Goal: Information Seeking & Learning: Learn about a topic

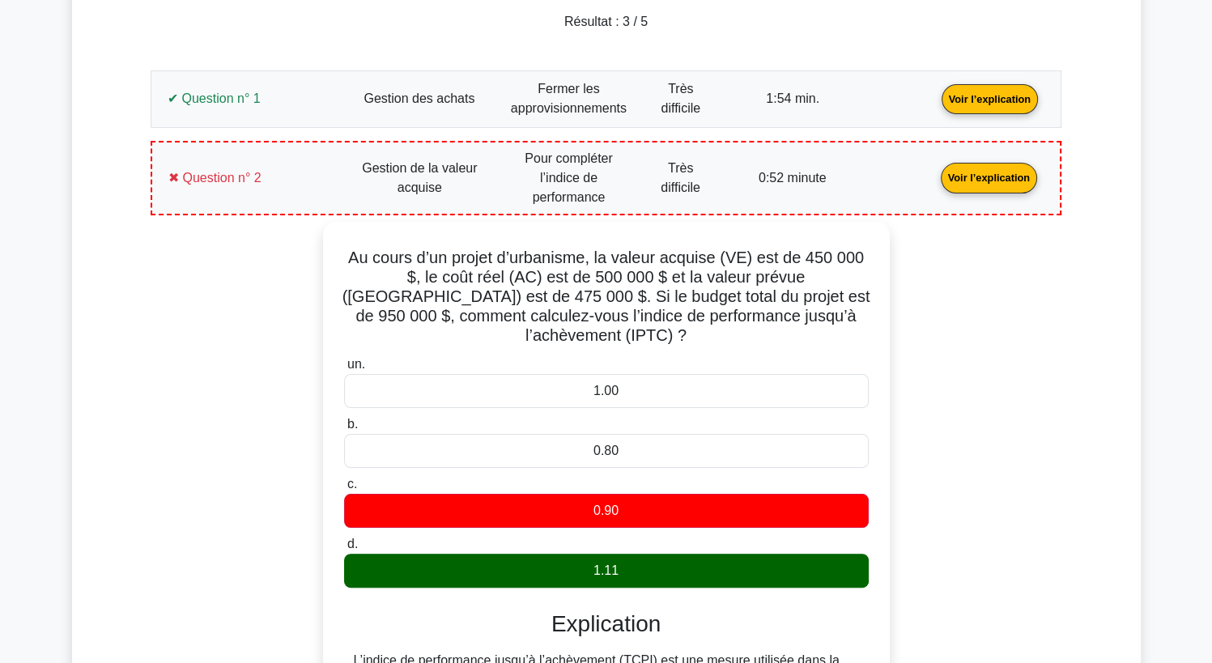
scroll to position [216, 0]
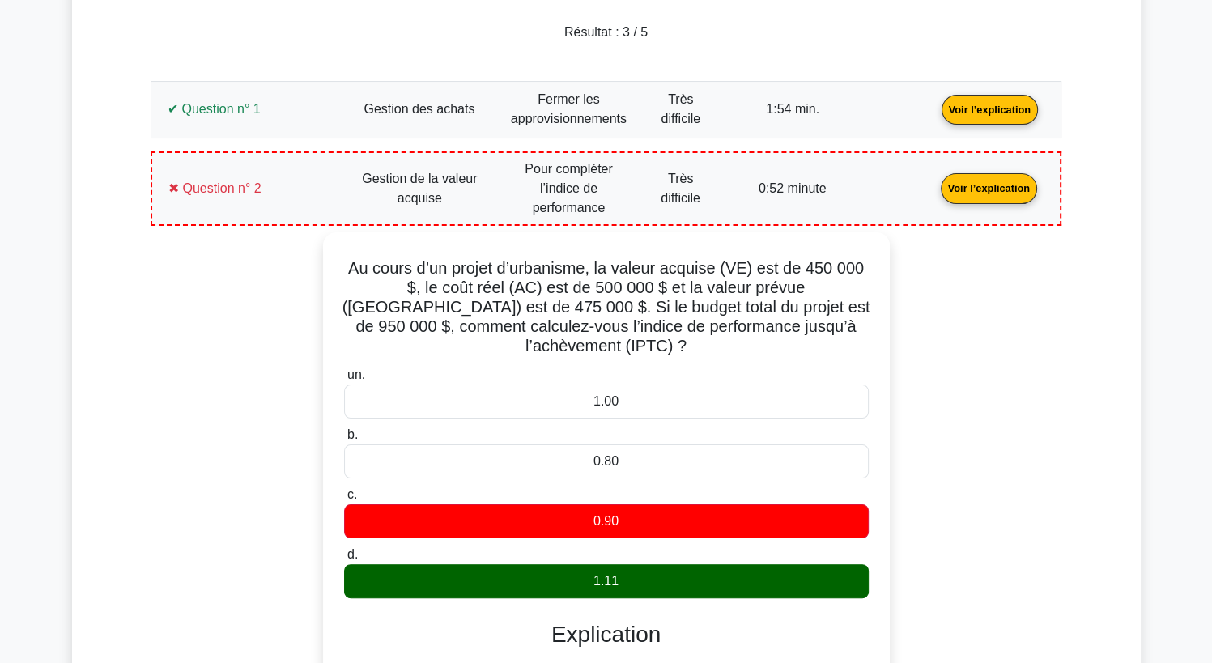
click at [1001, 181] on link "Voir l’explication" at bounding box center [988, 187] width 109 height 14
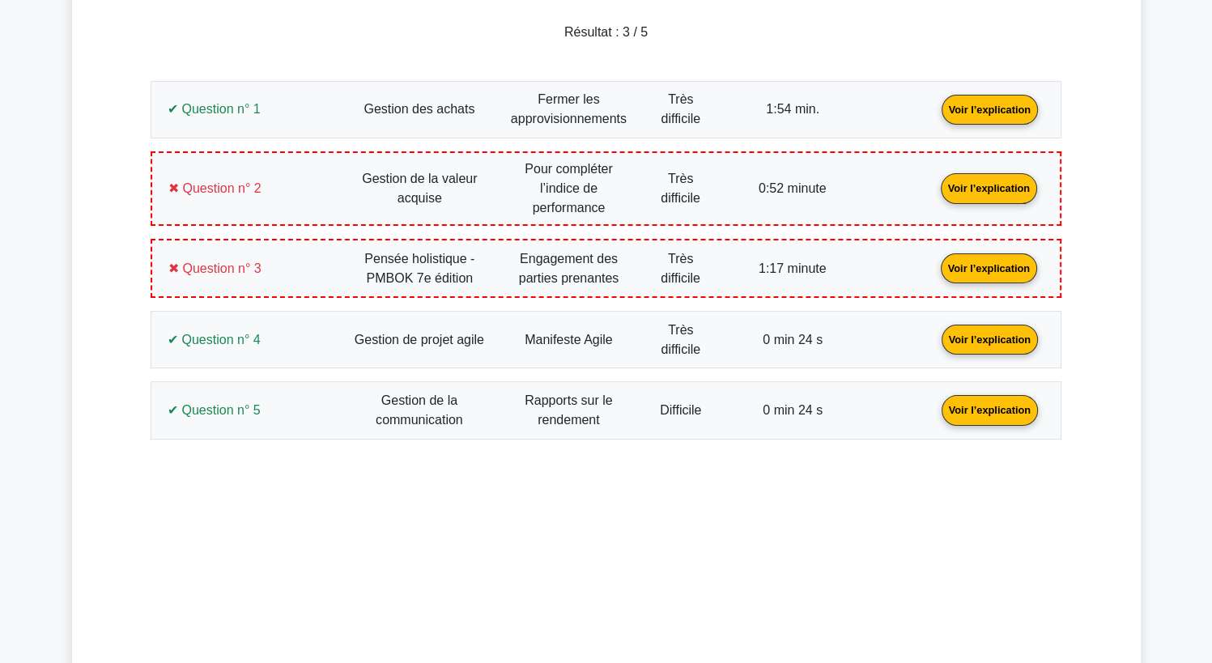
click at [983, 274] on link "Voir l’explication" at bounding box center [988, 268] width 109 height 14
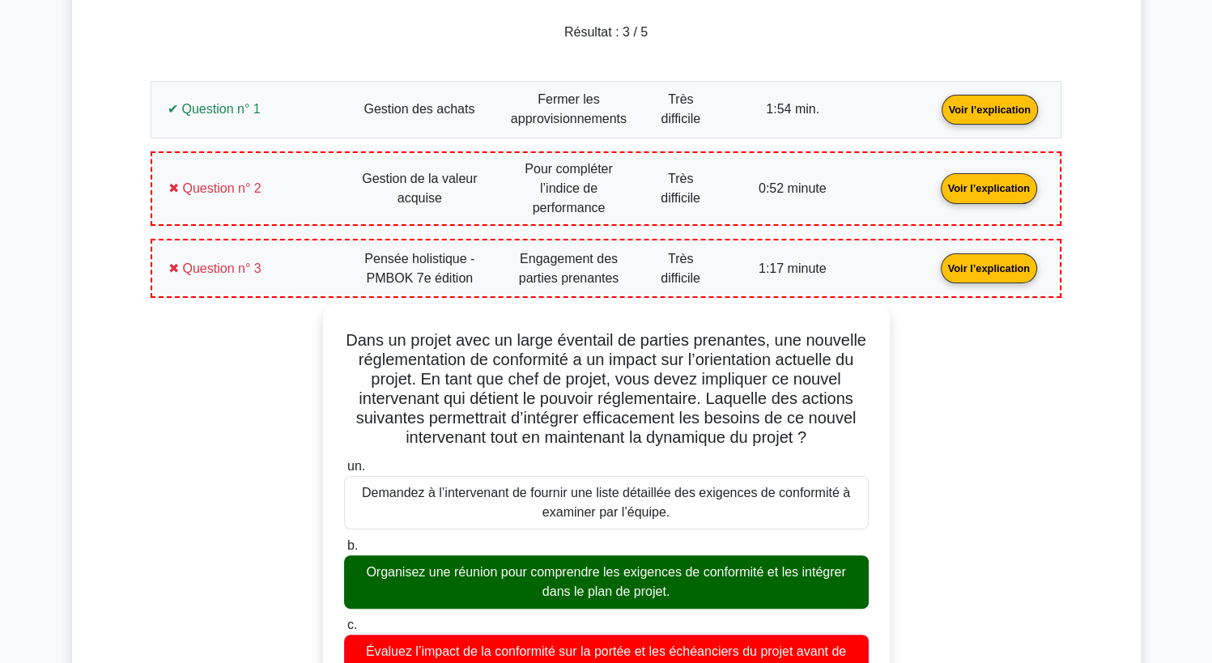
click at [983, 274] on link "Voir l’explication" at bounding box center [988, 268] width 109 height 14
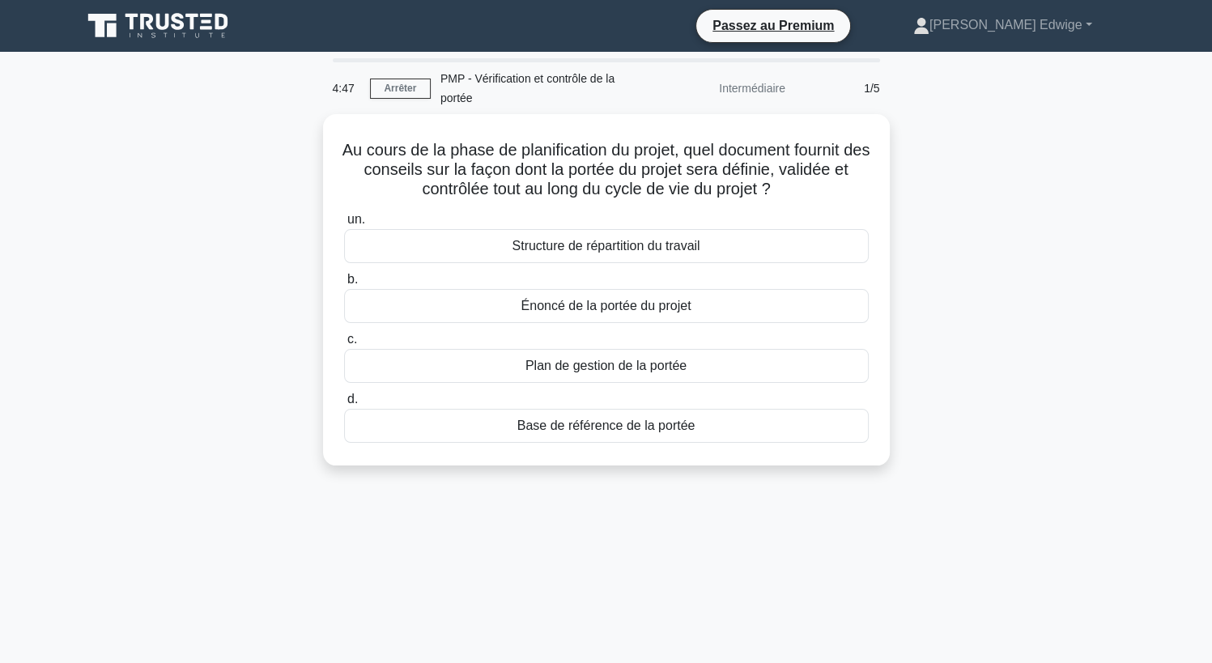
click at [919, 375] on div "Au cours de la phase de planification du projet, quel document fournit des cons…" at bounding box center [606, 299] width 1068 height 371
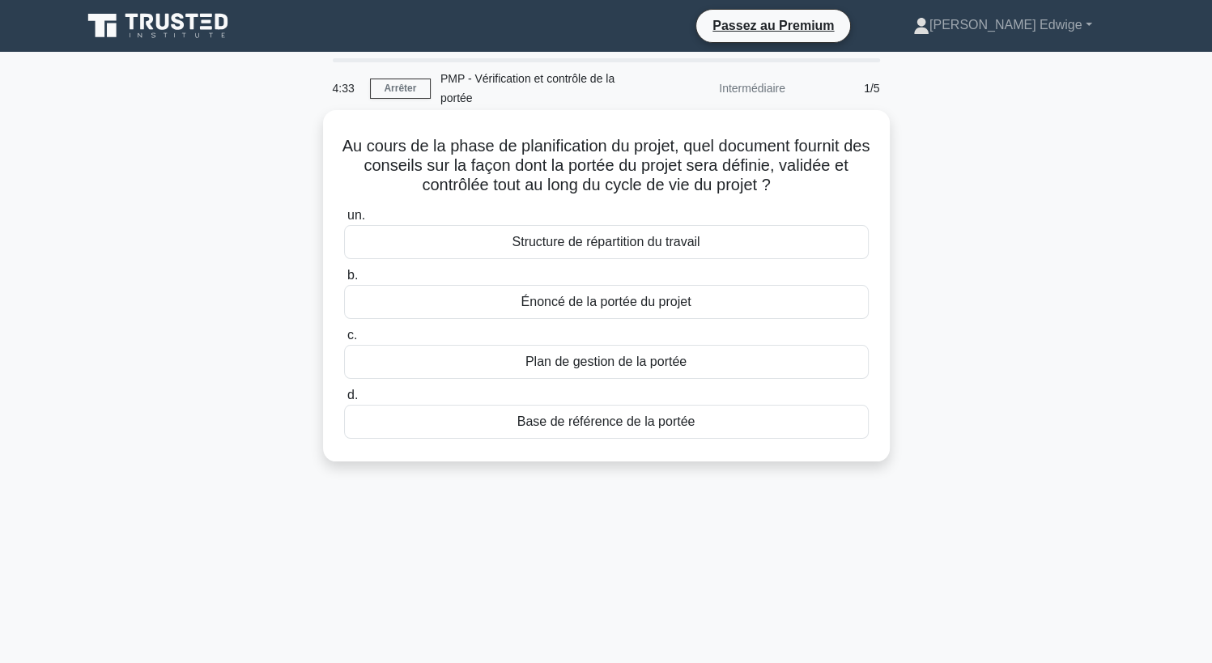
click at [554, 300] on div "Énoncé de la portée du projet" at bounding box center [606, 302] width 524 height 34
click at [344, 281] on input "b. Énoncé de la portée du projet" at bounding box center [344, 275] width 0 height 11
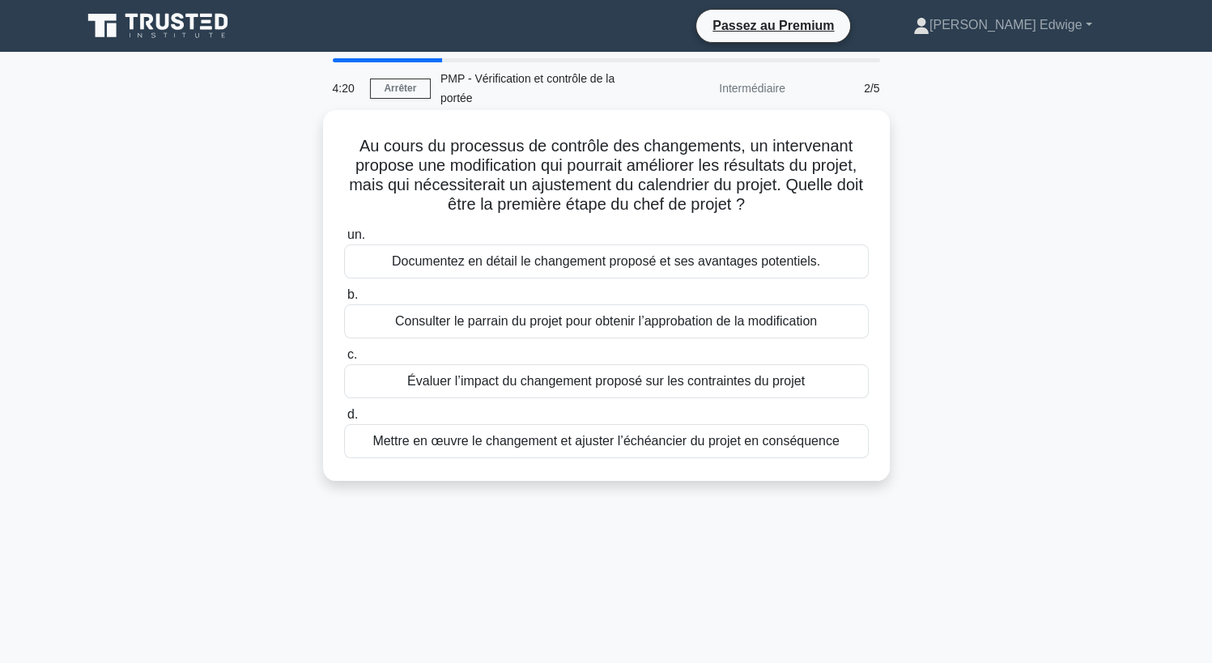
click at [518, 382] on div "Évaluer l’impact du changement proposé sur les contraintes du projet" at bounding box center [606, 381] width 524 height 34
click at [344, 360] on input "c. Évaluer l’impact du changement proposé sur les contraintes du projet" at bounding box center [344, 355] width 0 height 11
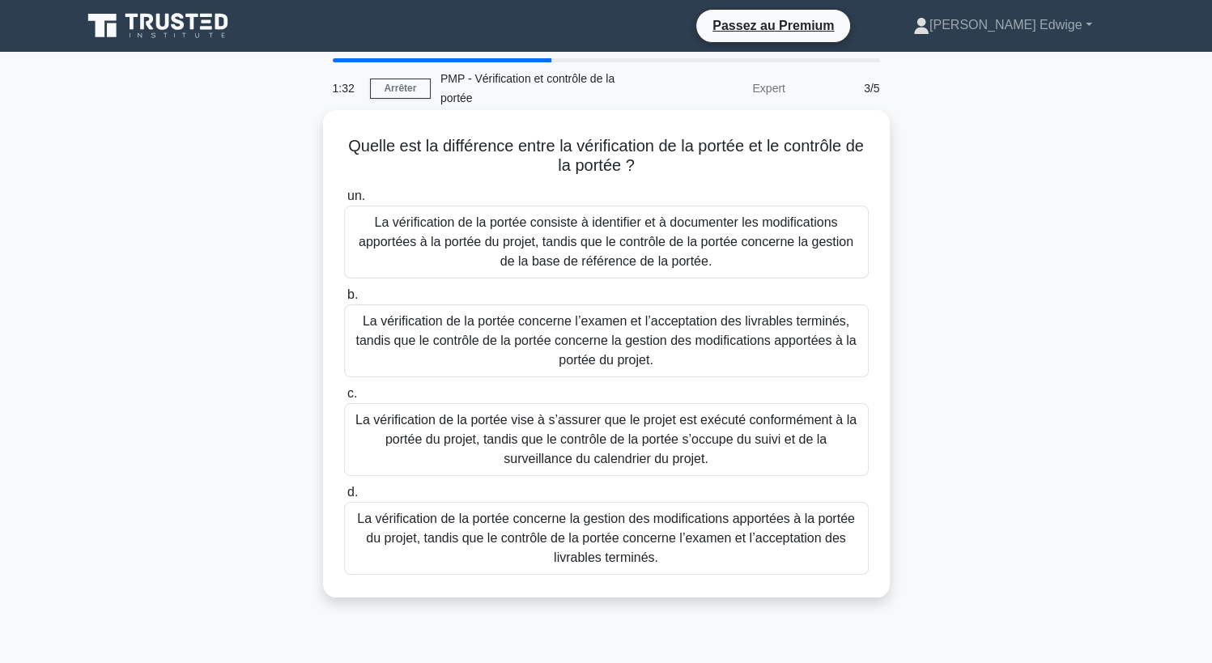
click at [594, 547] on div "La vérification de la portée concerne la gestion des modifications apportées à …" at bounding box center [606, 538] width 524 height 73
click at [344, 498] on input "d. La vérification de la portée concerne la gestion des modifications apportées…" at bounding box center [344, 492] width 0 height 11
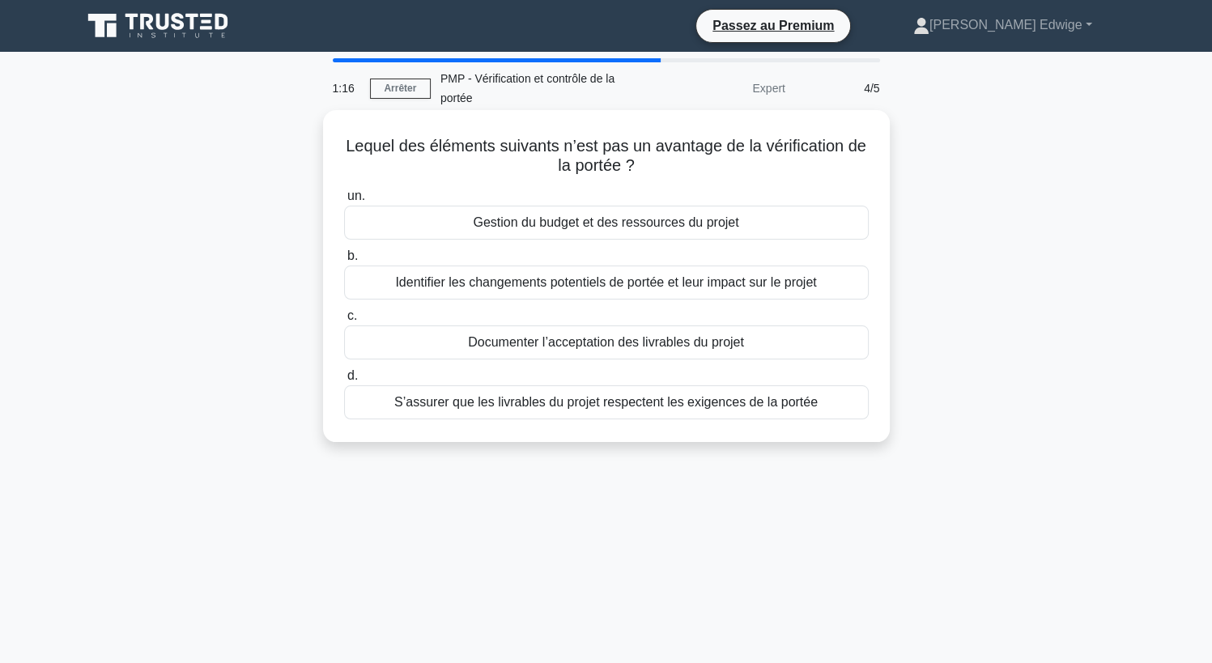
click at [638, 220] on div "Gestion du budget et des ressources du projet" at bounding box center [606, 223] width 524 height 34
click at [344, 202] on input "un. Gestion du budget et des ressources du projet" at bounding box center [344, 196] width 0 height 11
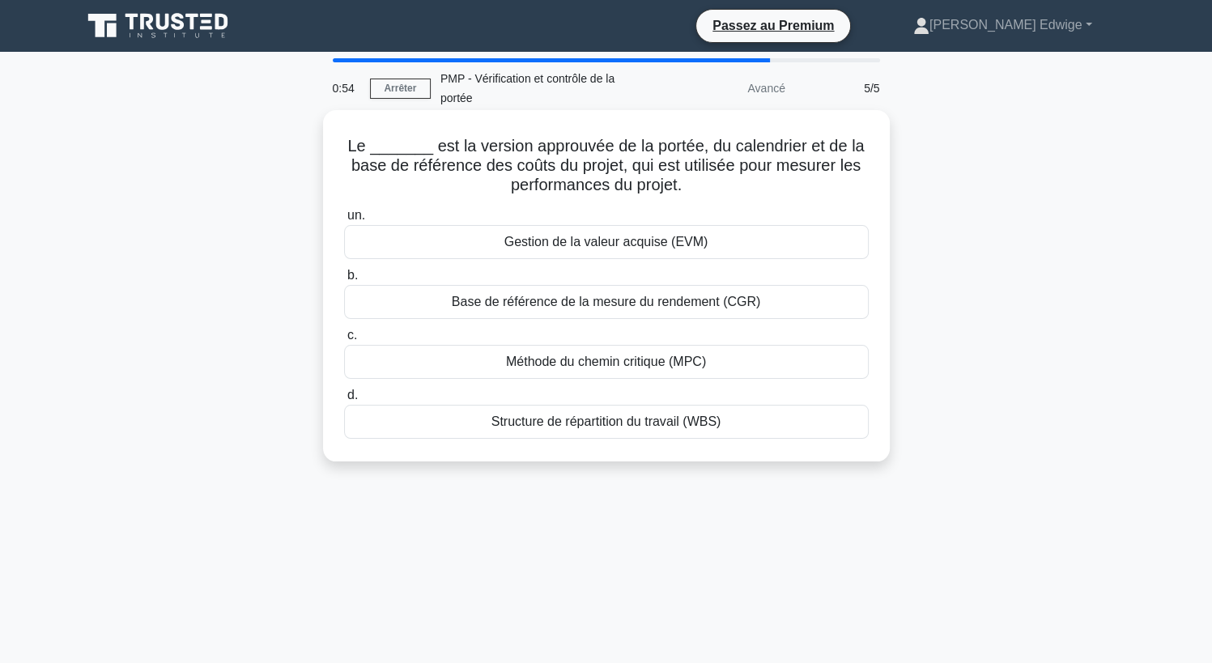
click at [605, 423] on div "Structure de répartition du travail (WBS)" at bounding box center [606, 422] width 524 height 34
click at [344, 401] on input "d. Structure de répartition du travail (WBS)" at bounding box center [344, 395] width 0 height 11
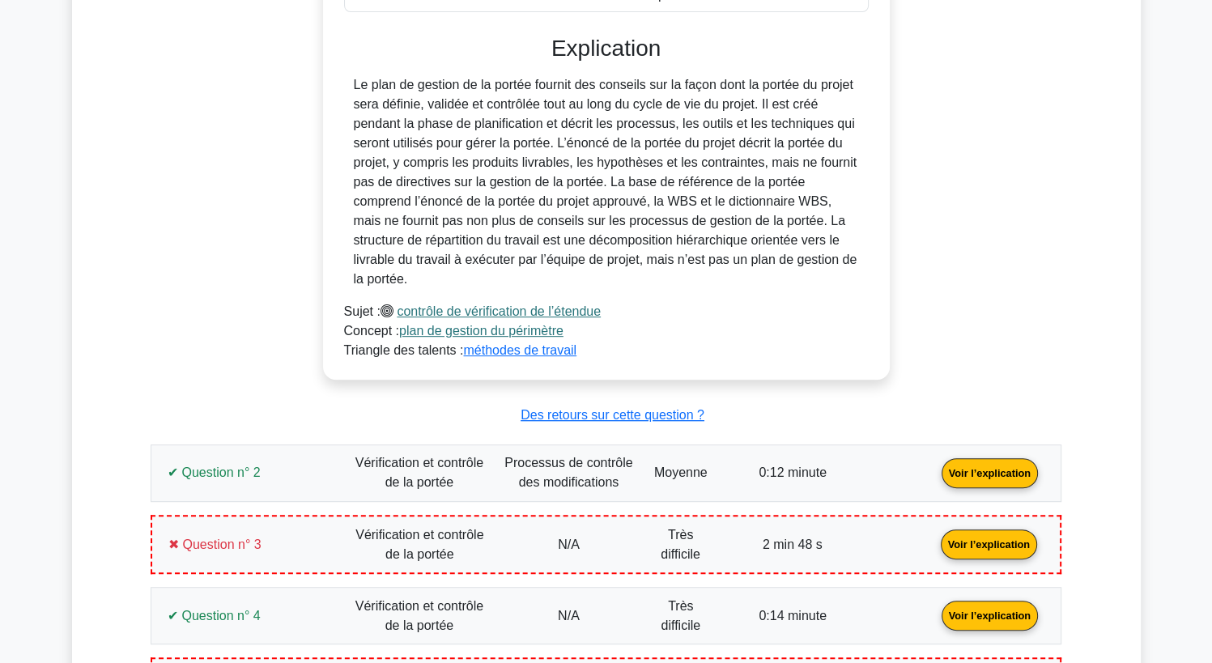
scroll to position [728, 0]
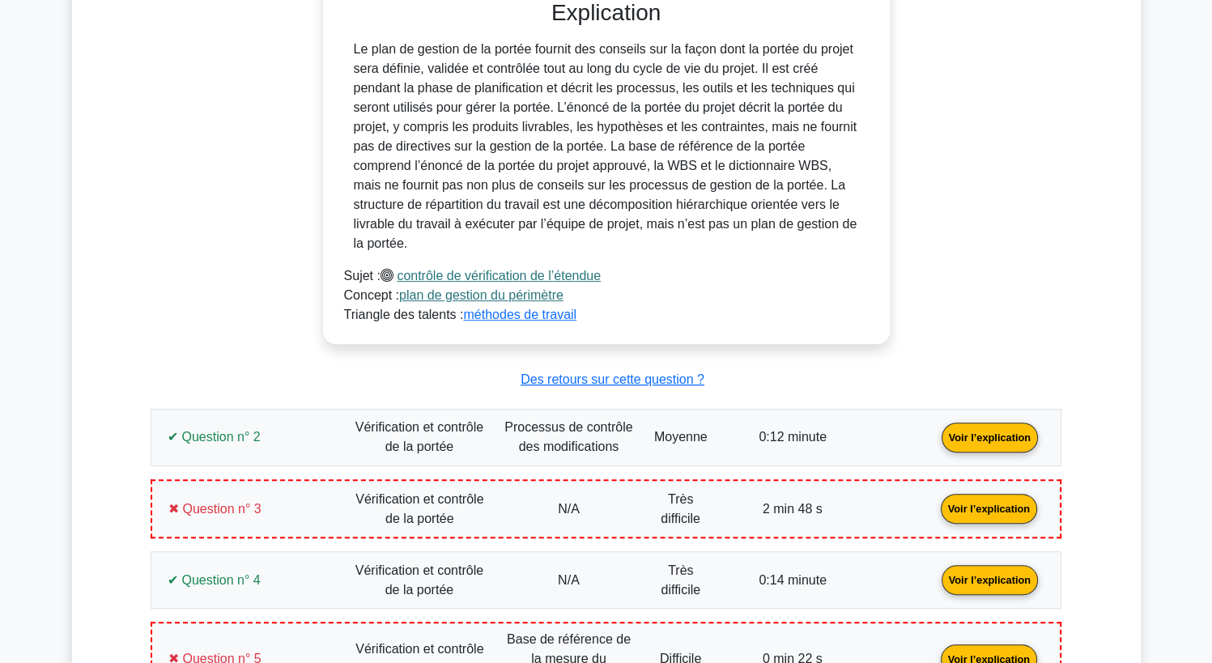
click at [1000, 438] on link "Voir l’explication" at bounding box center [989, 437] width 109 height 14
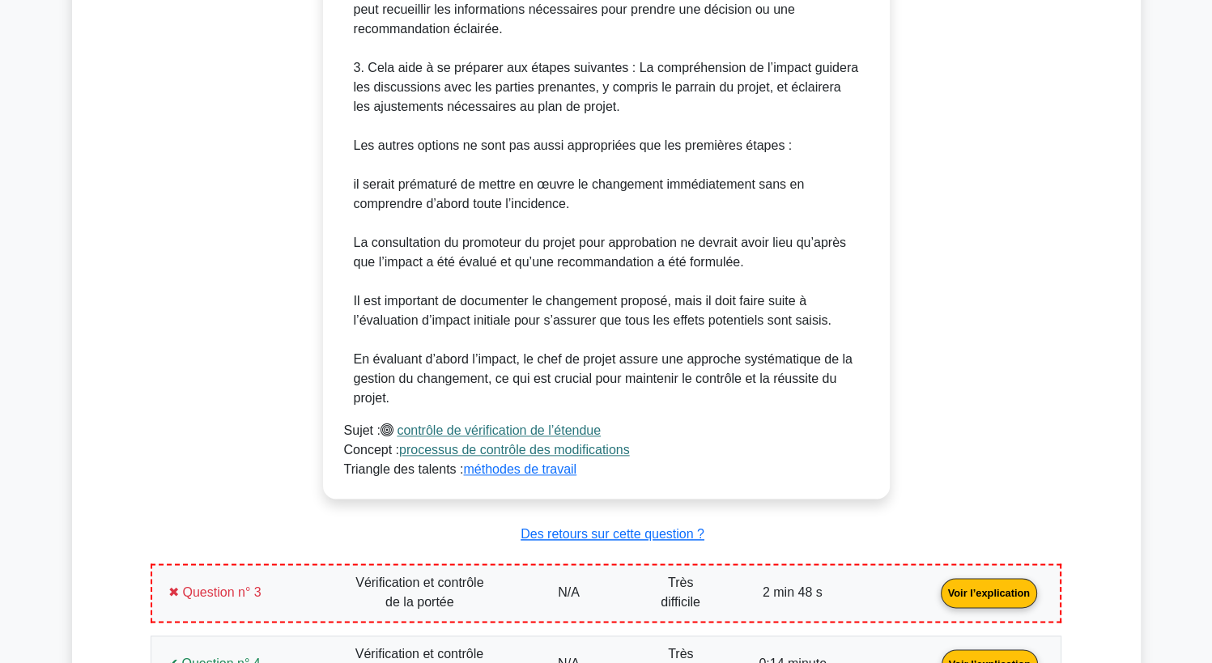
scroll to position [1807, 0]
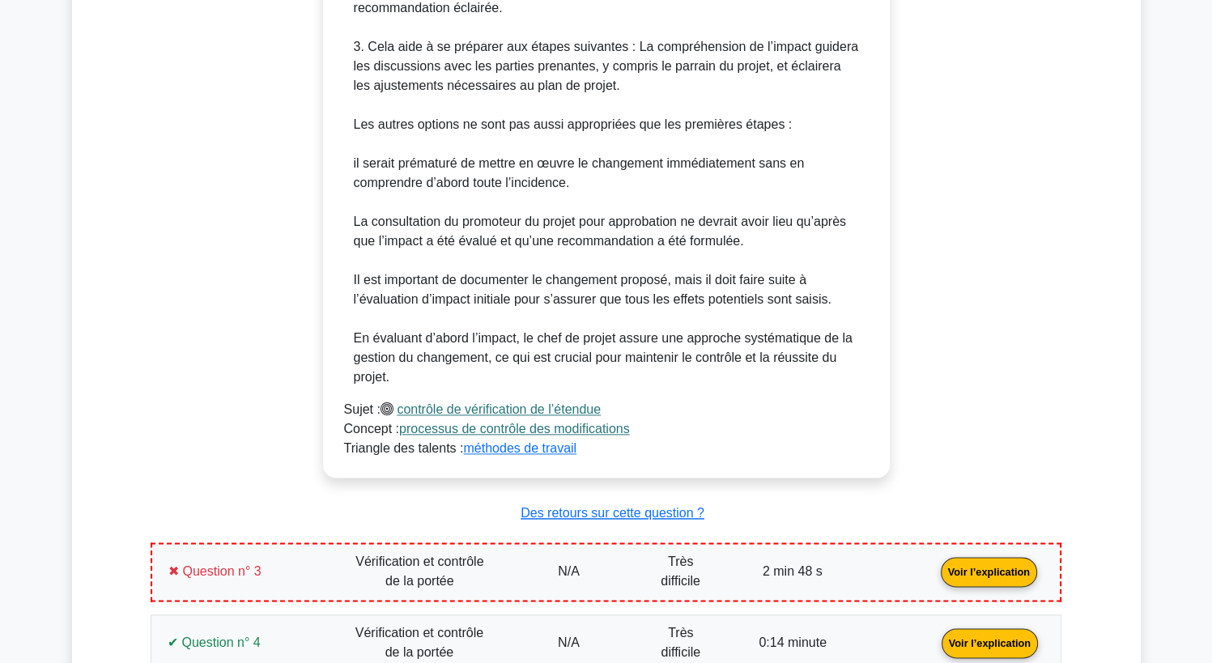
click at [984, 563] on link "Voir l’explication" at bounding box center [988, 570] width 109 height 14
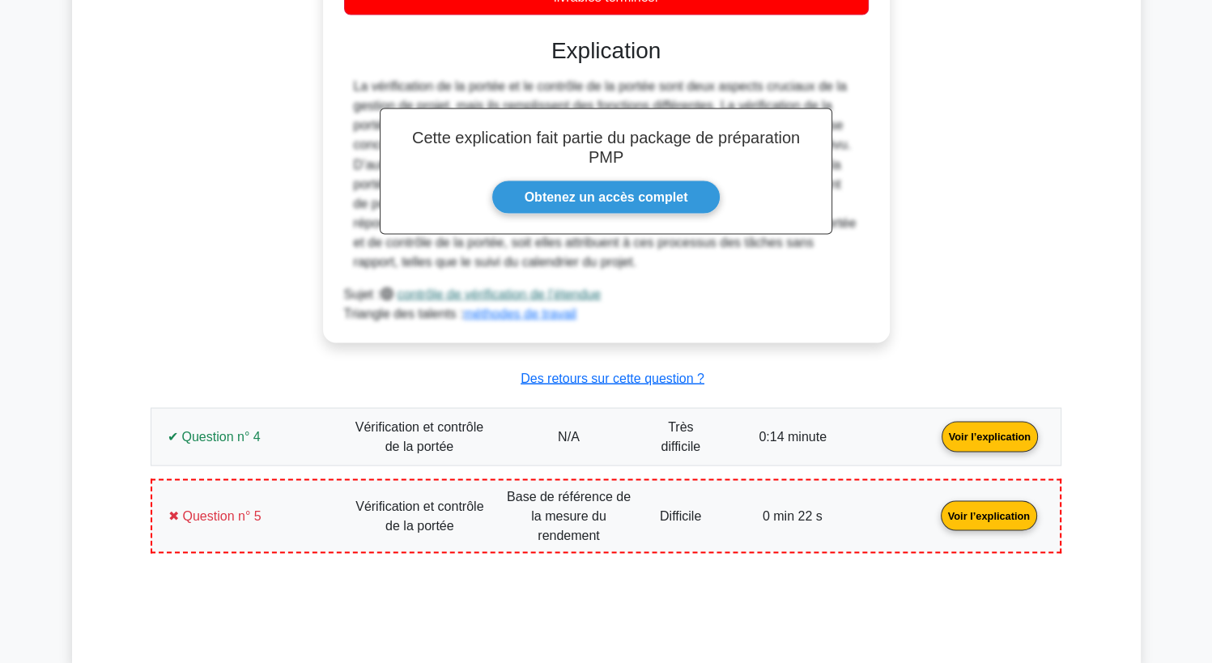
scroll to position [3021, 0]
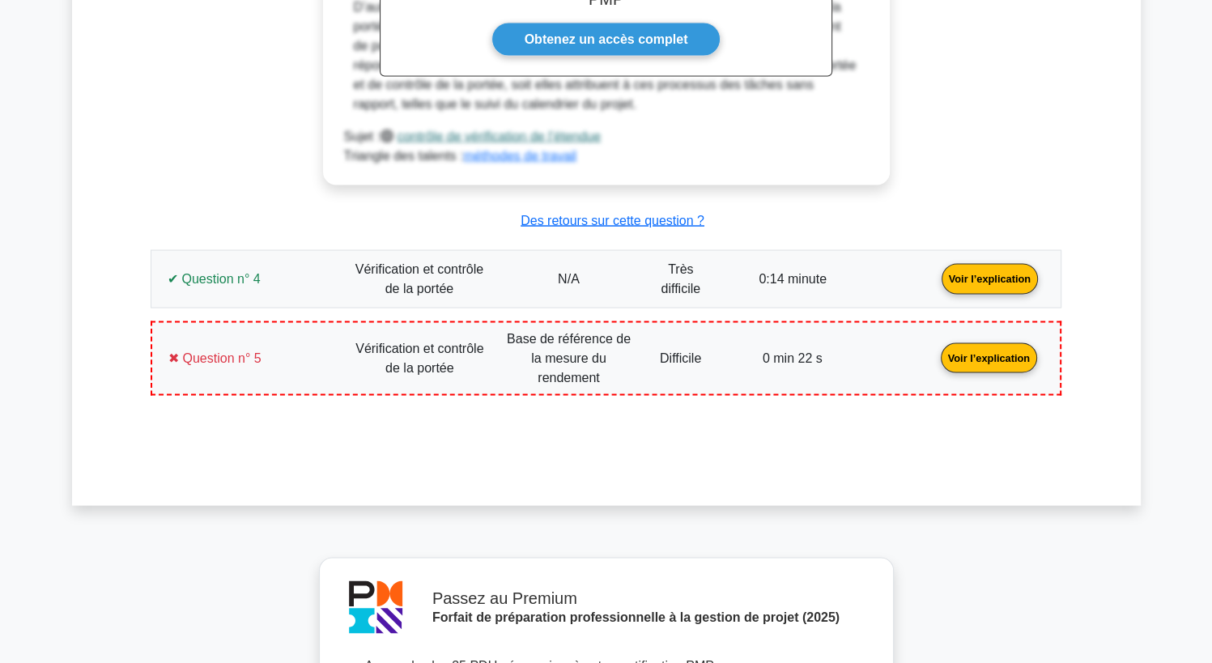
click at [988, 270] on link "Voir l’explication" at bounding box center [989, 277] width 109 height 14
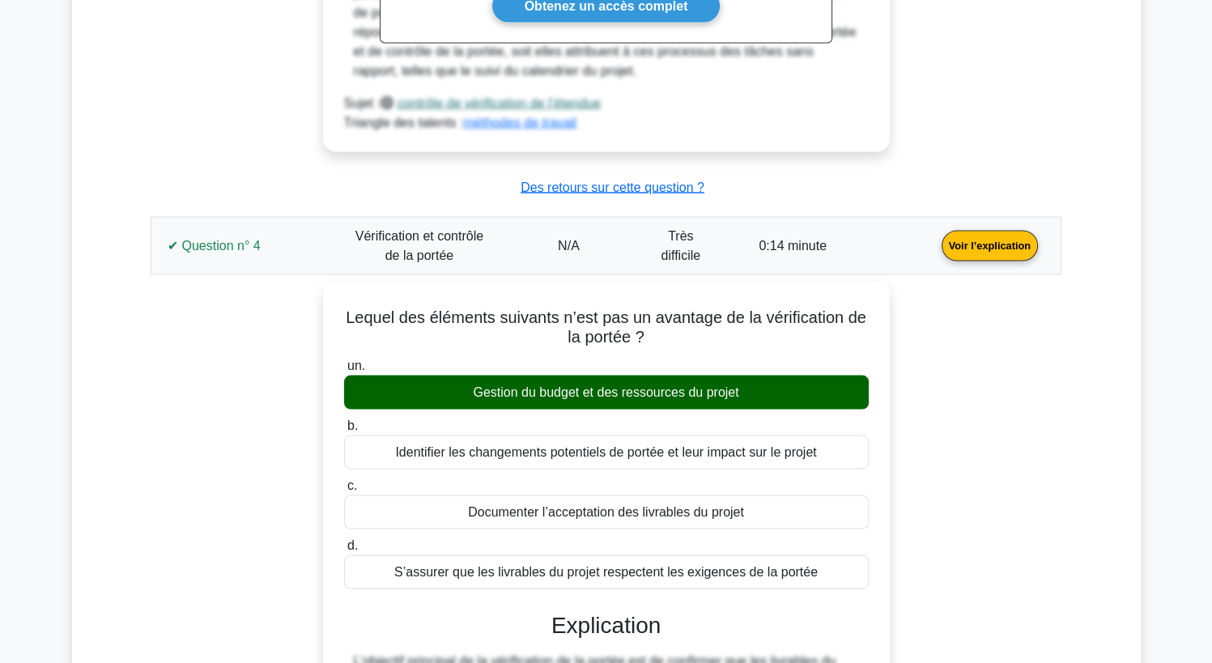
scroll to position [3633, 0]
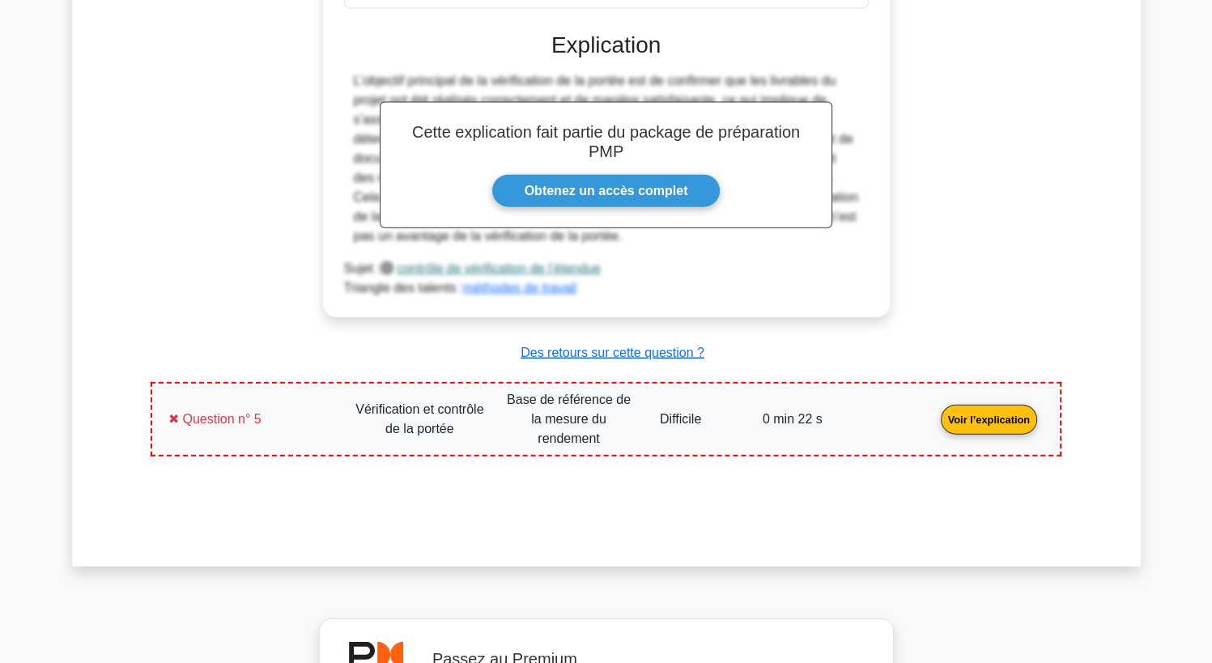
click at [1003, 411] on link "Voir l’explication" at bounding box center [988, 418] width 109 height 14
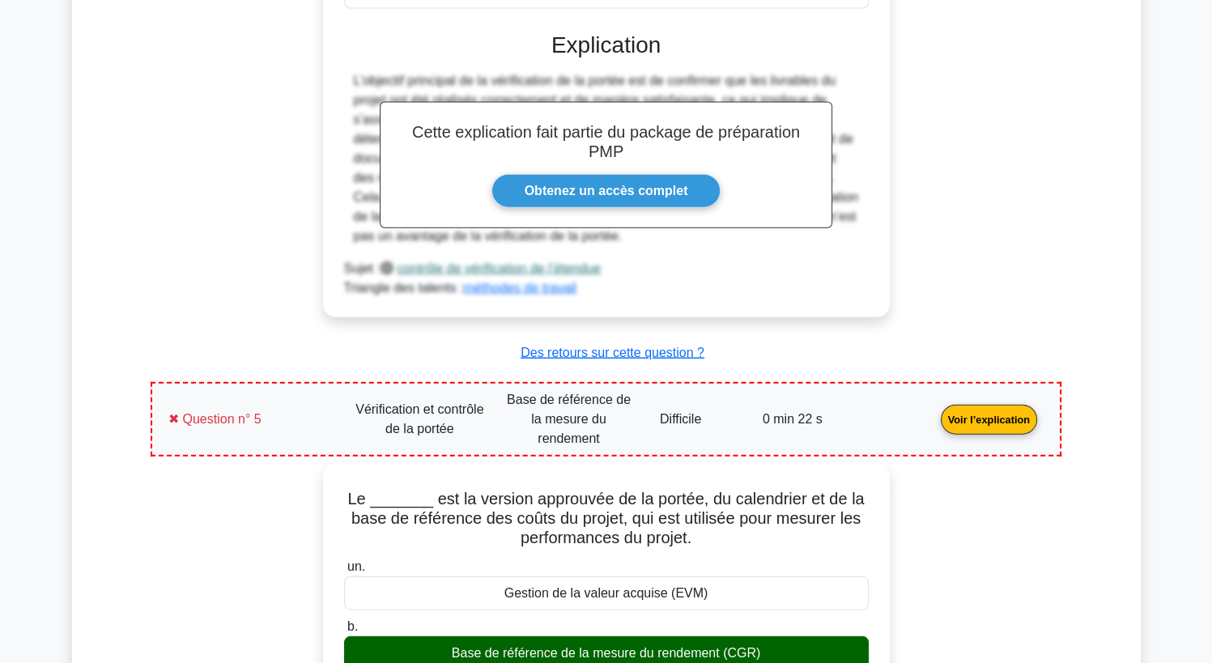
click at [1003, 411] on link "Voir l’explication" at bounding box center [988, 418] width 109 height 14
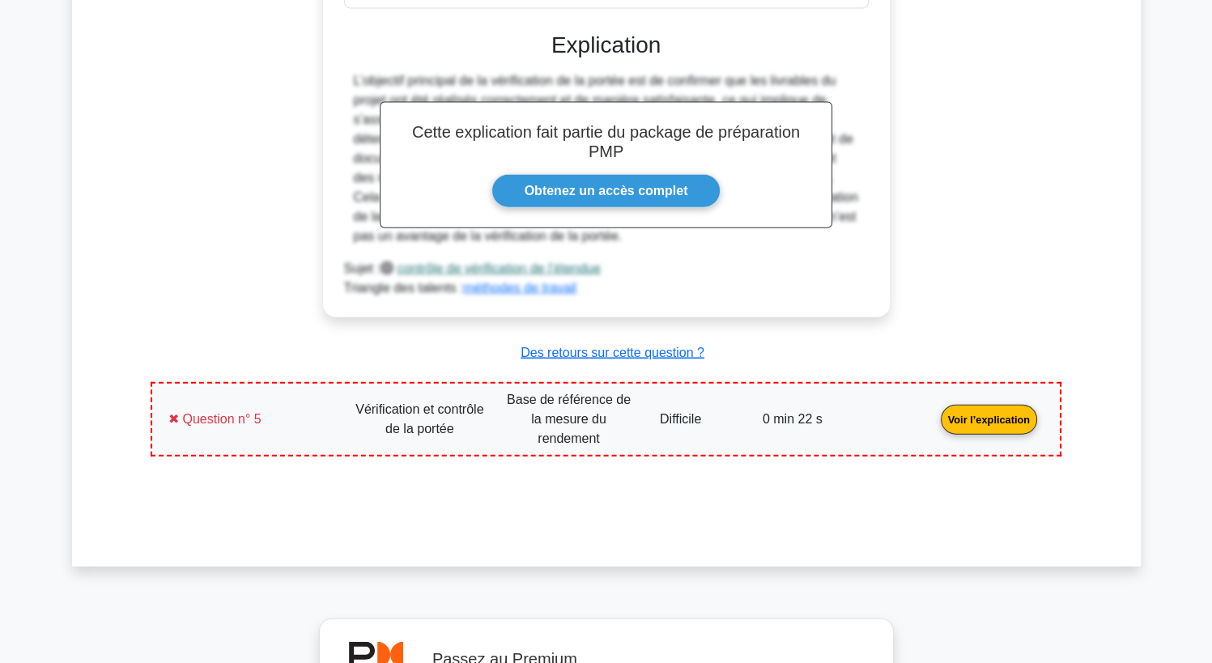
click at [991, 411] on link "Voir l’explication" at bounding box center [988, 418] width 109 height 14
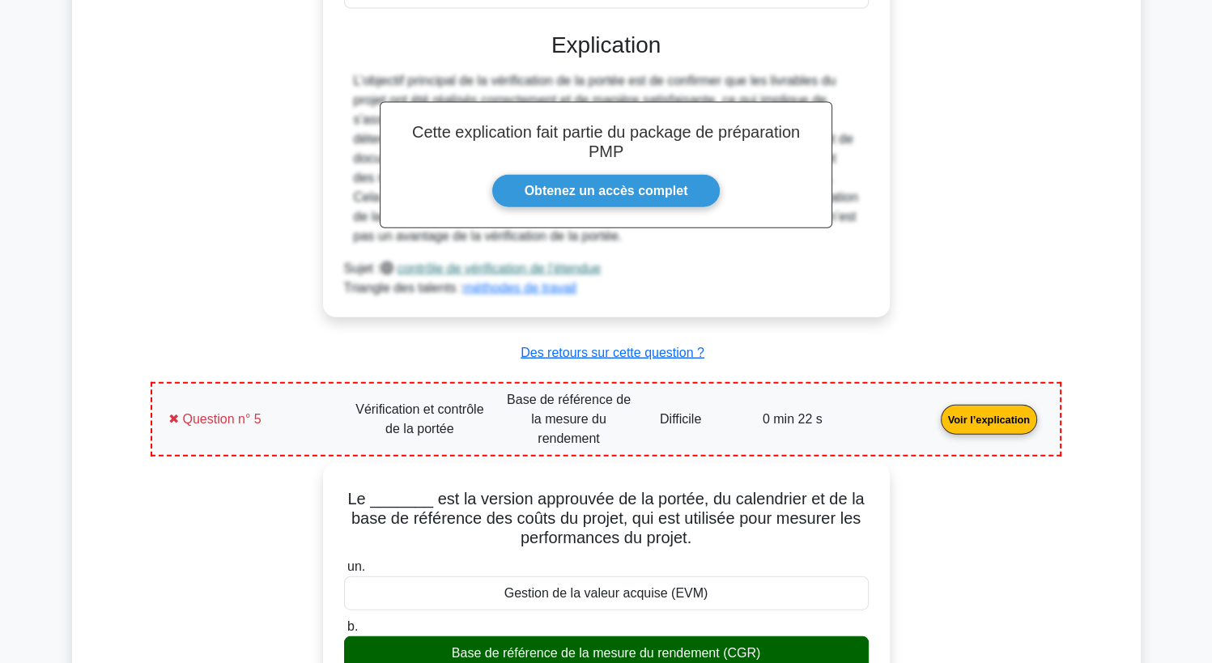
click at [983, 411] on link "Voir l’explication" at bounding box center [988, 418] width 109 height 14
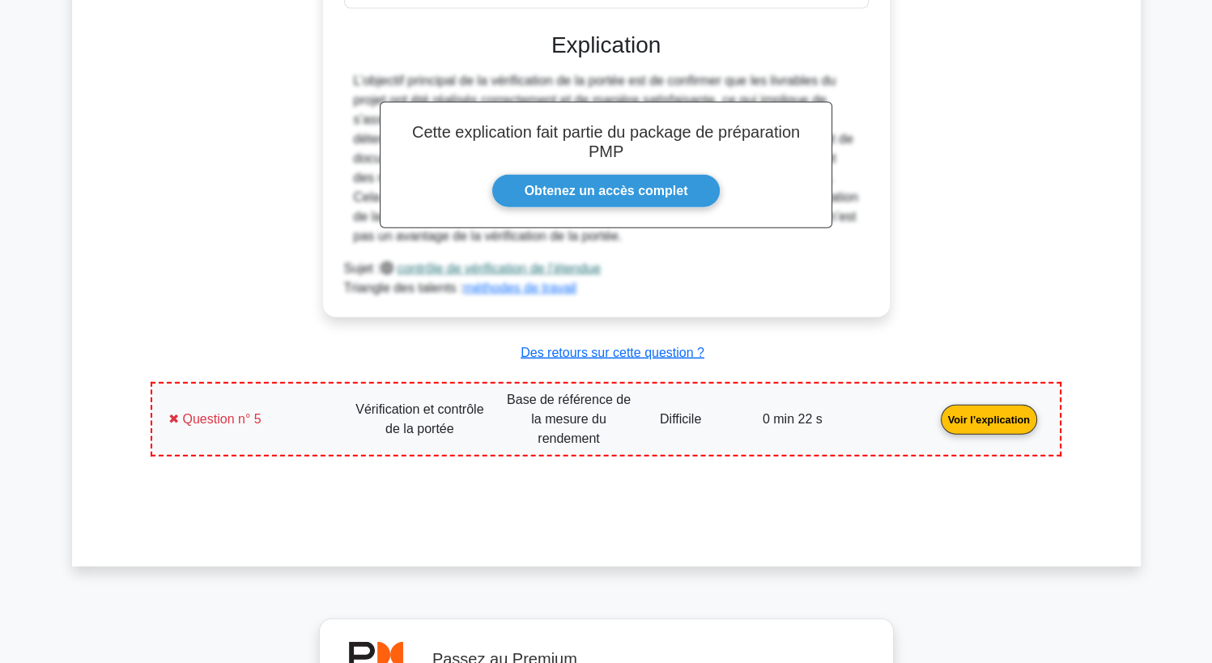
scroll to position [3053, 0]
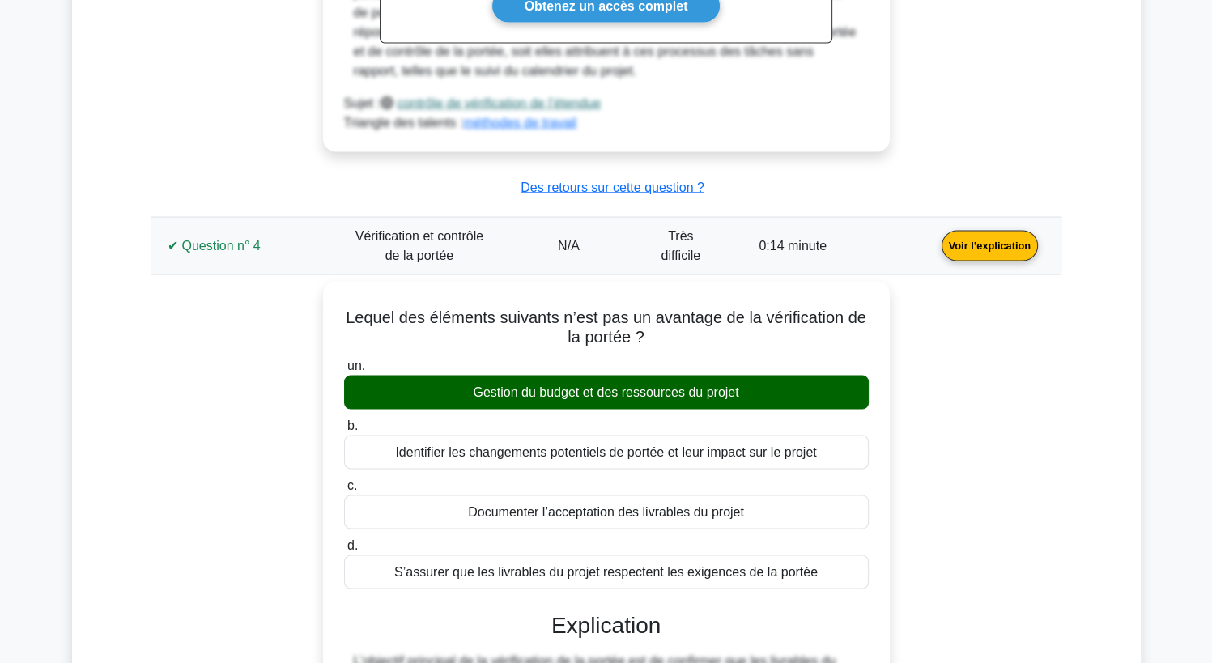
click at [1009, 238] on link "Voir l’explication" at bounding box center [989, 245] width 109 height 14
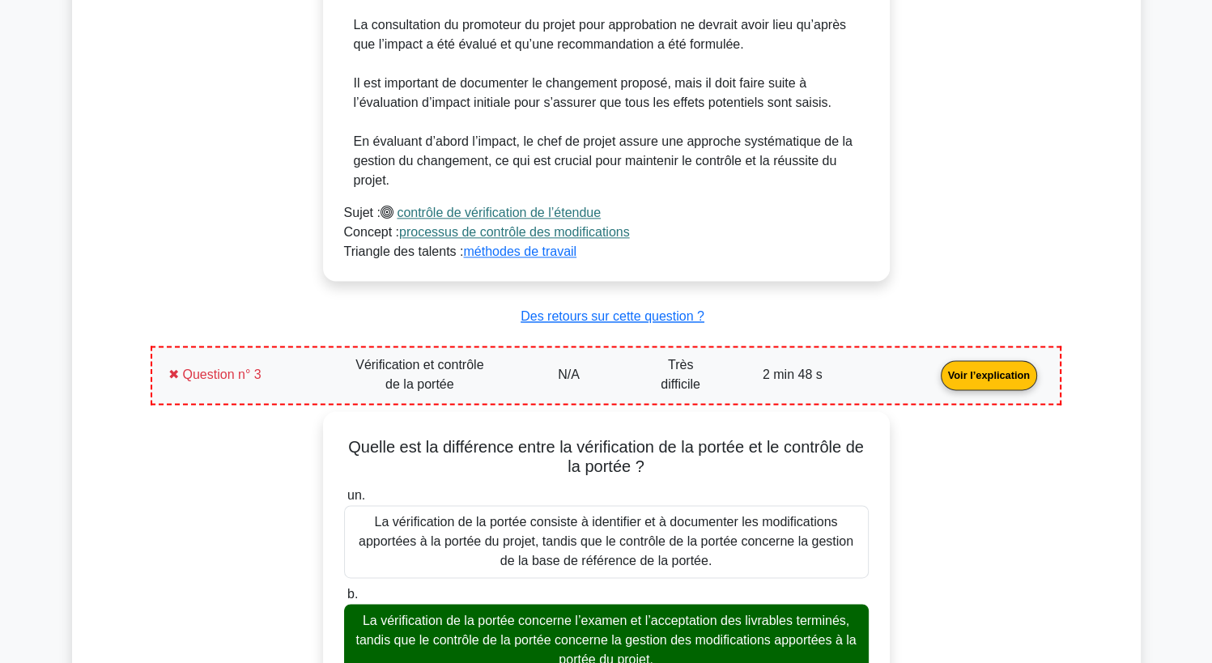
scroll to position [2023, 0]
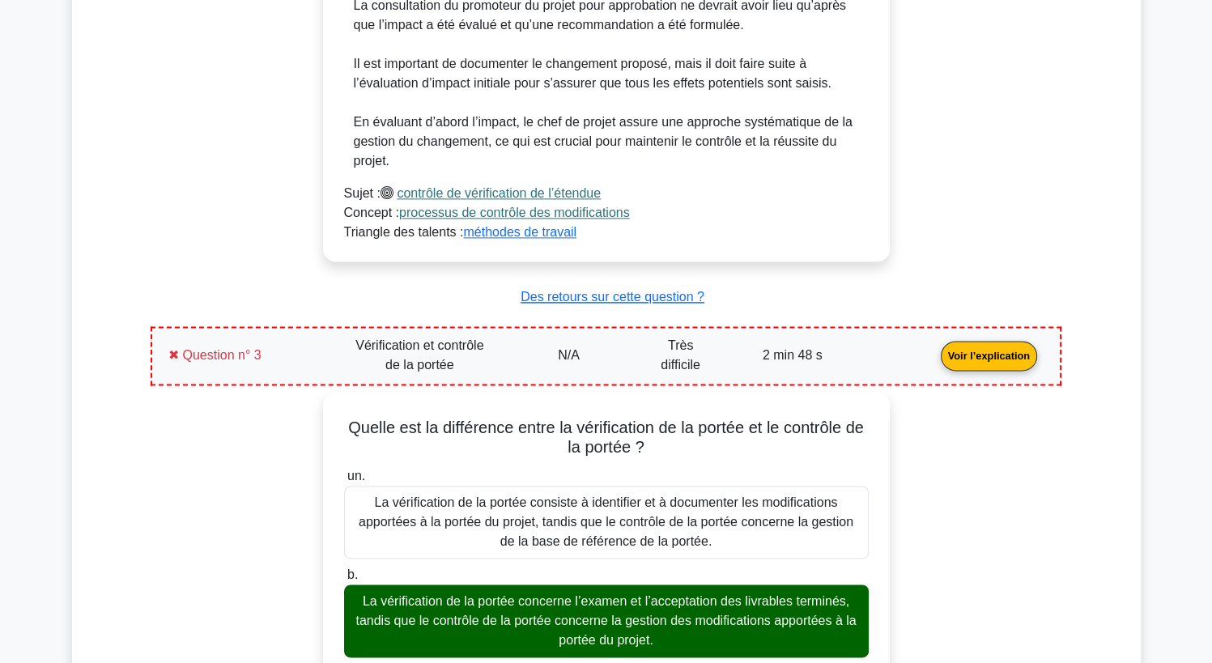
click at [1006, 347] on link "Voir l’explication" at bounding box center [988, 354] width 109 height 14
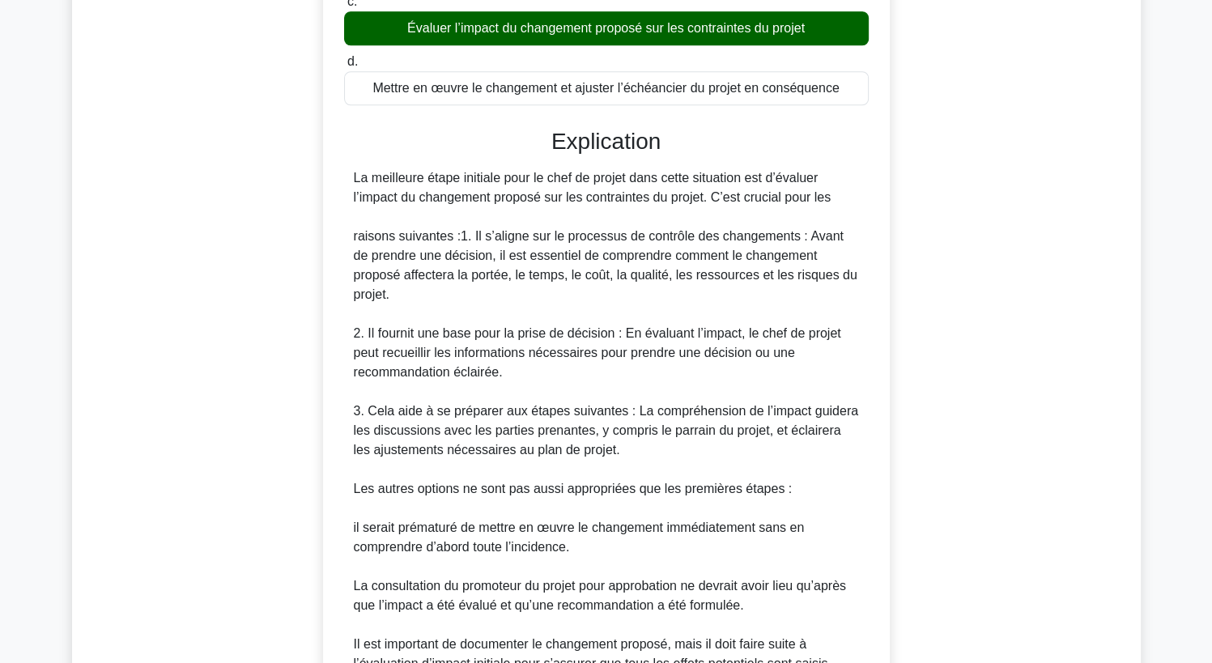
scroll to position [862, 0]
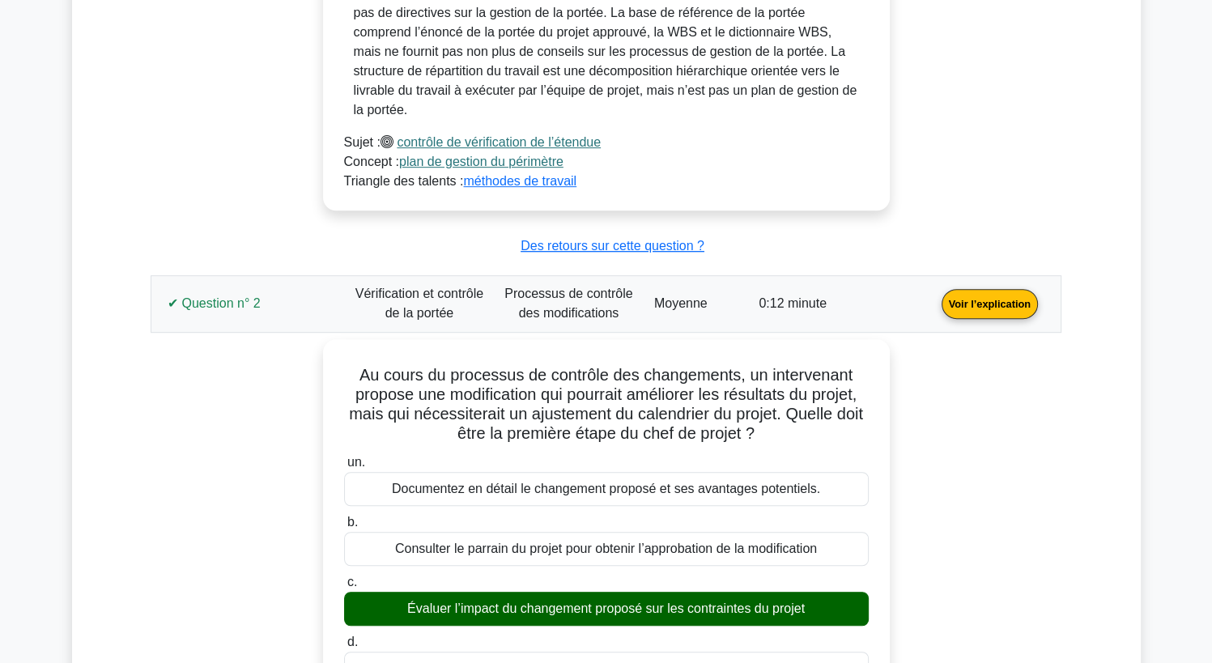
click at [966, 304] on link "Voir l’explication" at bounding box center [989, 303] width 109 height 14
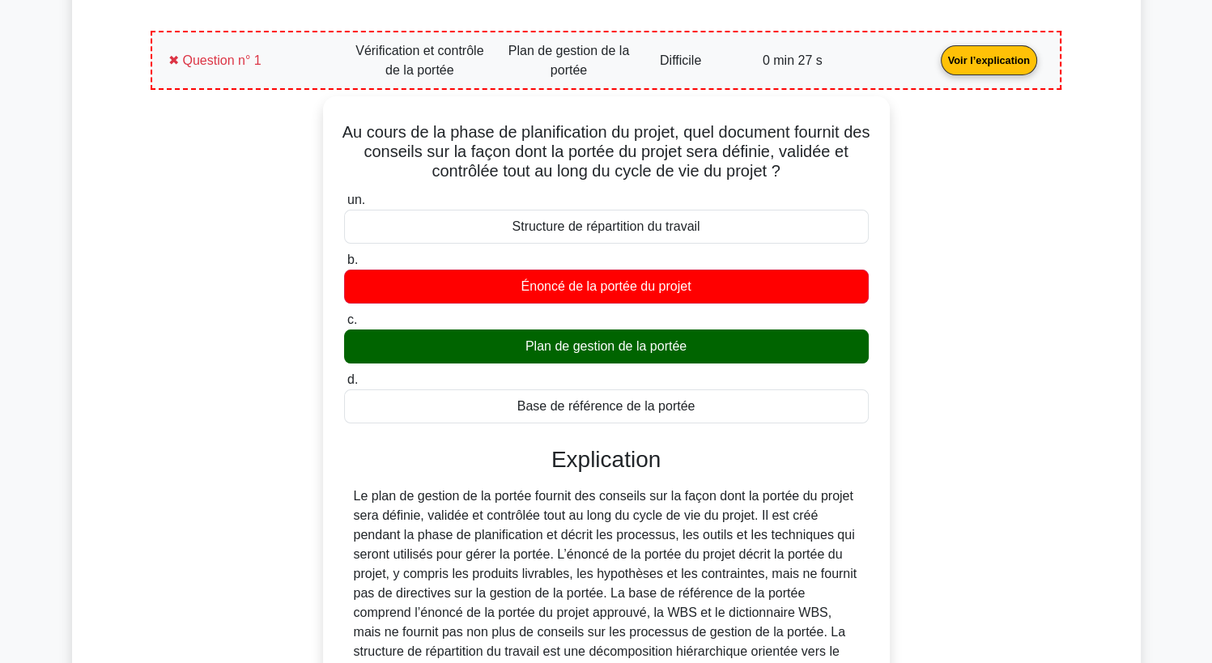
scroll to position [0, 0]
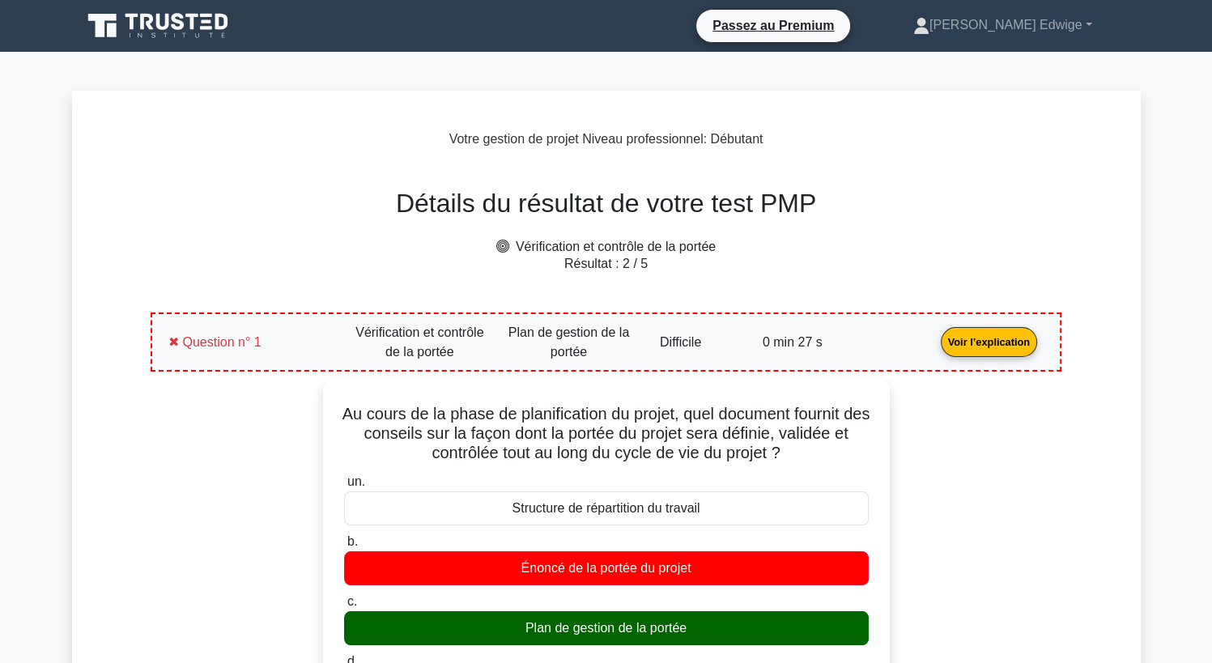
click at [992, 348] on link "Voir l’explication" at bounding box center [988, 341] width 109 height 14
